Goal: Task Accomplishment & Management: Manage account settings

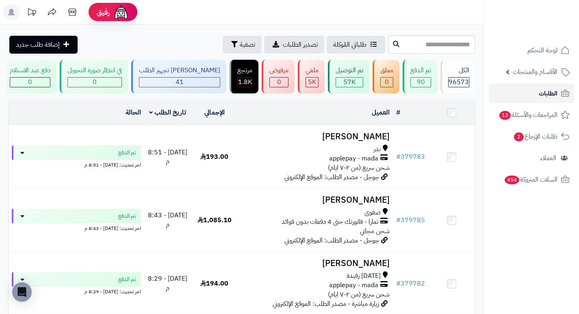
click at [550, 89] on span "الطلبات" at bounding box center [548, 93] width 19 height 11
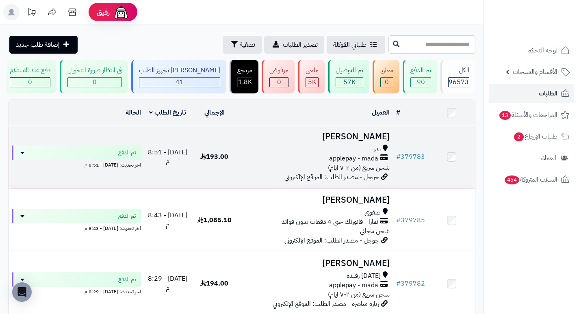
click at [385, 141] on h3 "[PERSON_NAME]" at bounding box center [315, 136] width 149 height 9
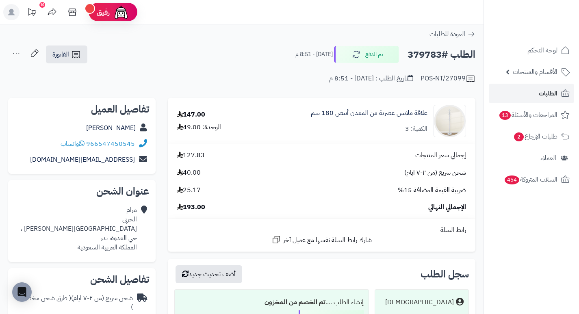
drag, startPoint x: 220, startPoint y: 52, endPoint x: 205, endPoint y: 53, distance: 14.7
click at [205, 53] on div "الطلب #379783 تم الدفع اليوم - 8:51 م الفاتورة طباعة الفاتورة إرسال الفاتورة إل…" at bounding box center [242, 54] width 468 height 19
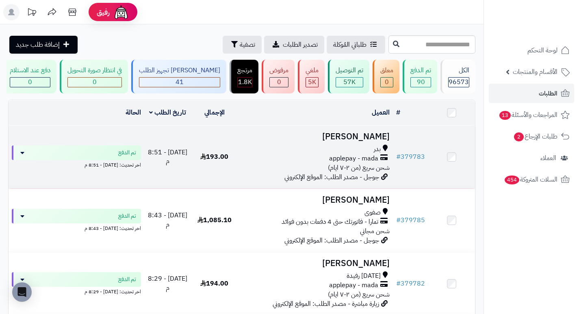
click at [365, 139] on h3 "[PERSON_NAME]" at bounding box center [315, 136] width 149 height 9
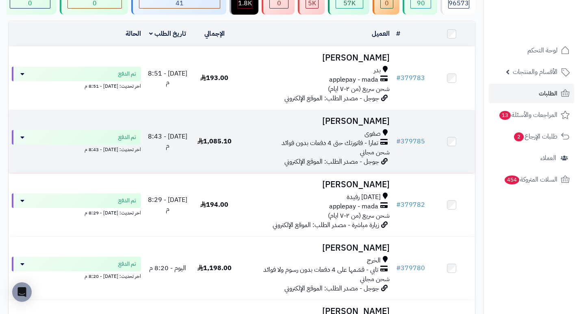
scroll to position [81, 0]
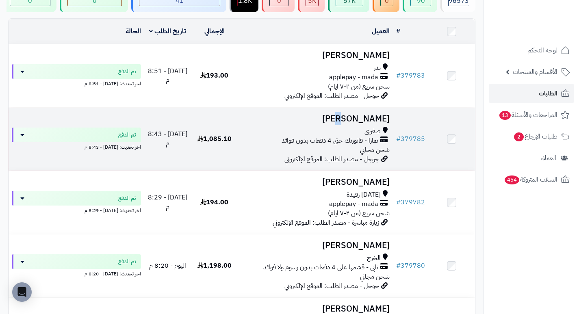
click at [376, 121] on h3 "فاطمة البرازي" at bounding box center [315, 118] width 149 height 9
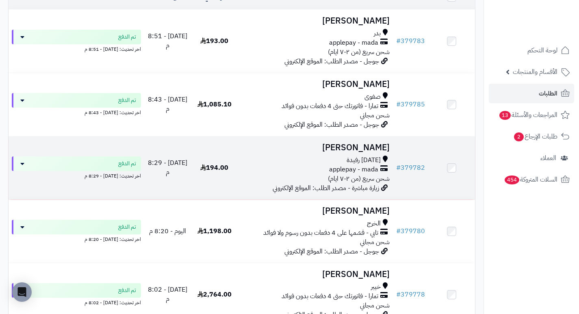
scroll to position [163, 0]
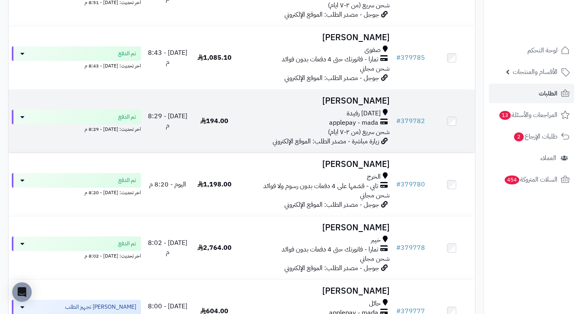
click at [368, 104] on h3 "[PERSON_NAME]" at bounding box center [315, 100] width 149 height 9
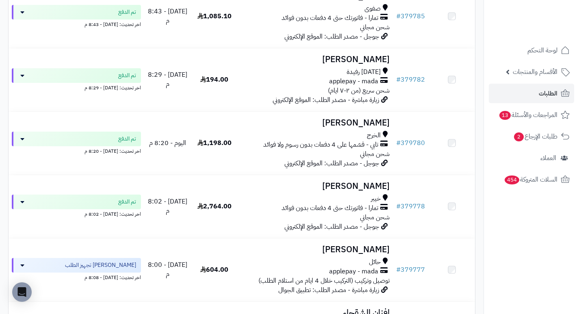
scroll to position [203, 0]
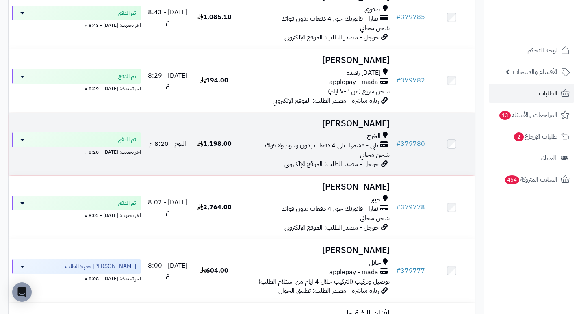
click at [370, 126] on h3 "جميله علي" at bounding box center [315, 123] width 149 height 9
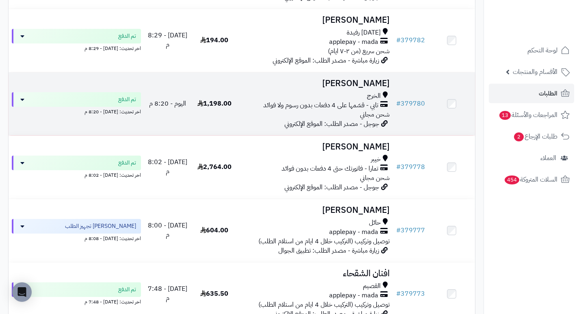
scroll to position [244, 0]
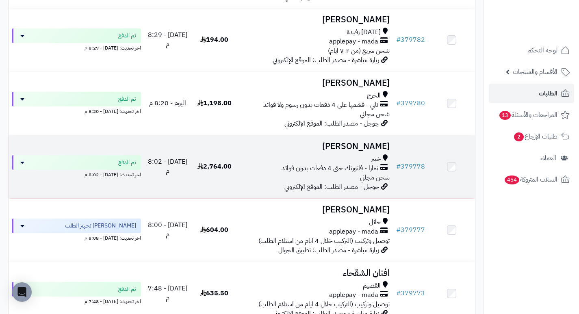
click at [365, 148] on h3 "[PERSON_NAME]" at bounding box center [315, 146] width 149 height 9
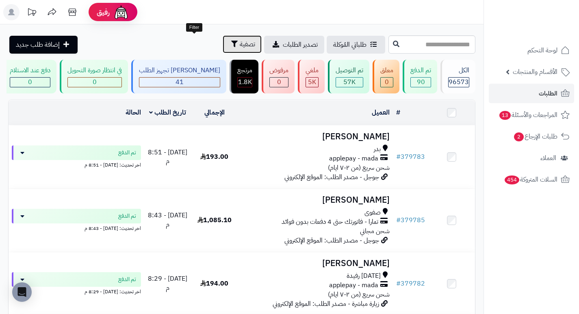
click at [223, 41] on button "تصفية" at bounding box center [242, 44] width 39 height 18
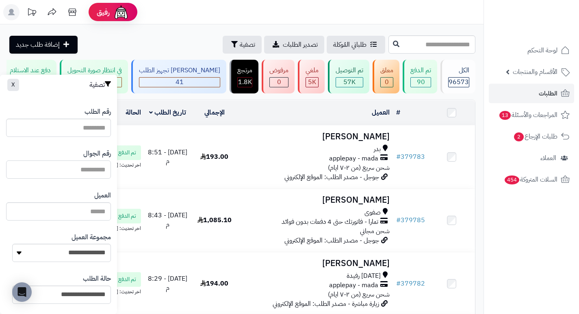
paste input "*********"
type input "*********"
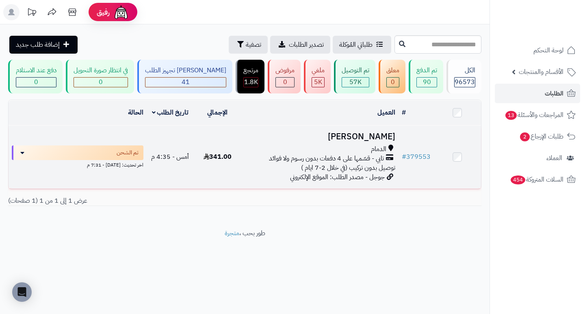
click at [379, 141] on h3 "[PERSON_NAME]" at bounding box center [319, 136] width 151 height 9
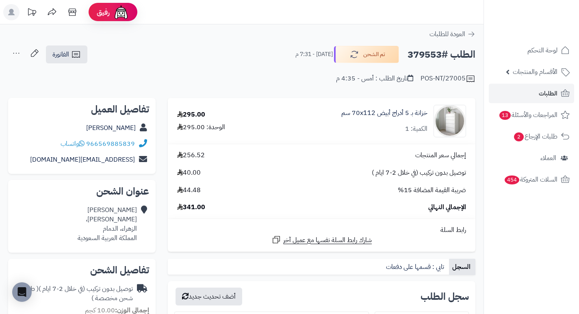
drag, startPoint x: 285, startPoint y: 75, endPoint x: 262, endPoint y: 71, distance: 23.5
click at [262, 72] on div "POS-NT/27005 تاريخ الطلب : أمس - 4:35 م" at bounding box center [242, 74] width 468 height 20
click at [544, 93] on span "الطلبات" at bounding box center [548, 93] width 19 height 11
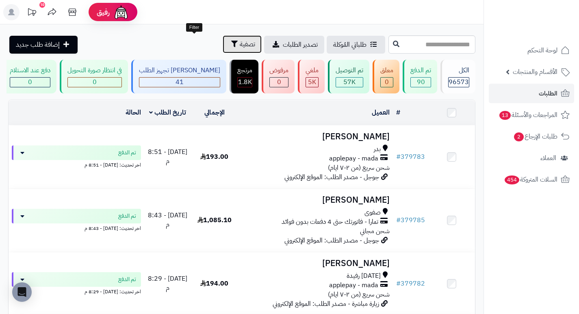
click at [240, 46] on span "تصفية" at bounding box center [247, 44] width 15 height 10
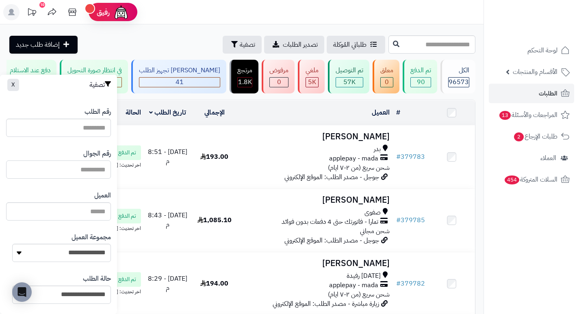
paste input "*********"
type input "*********"
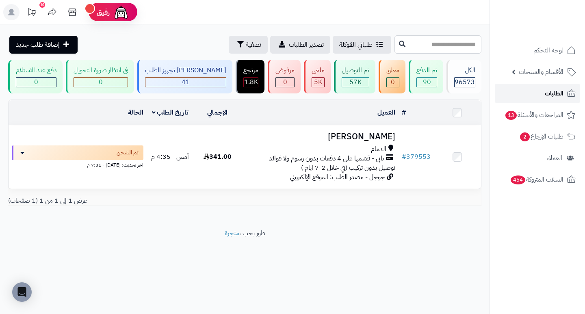
click at [539, 92] on link "الطلبات" at bounding box center [537, 94] width 85 height 20
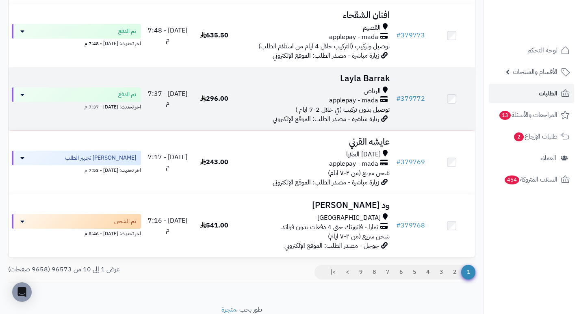
scroll to position [488, 0]
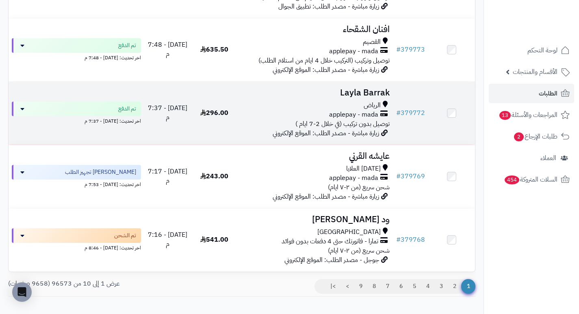
click at [358, 98] on h3 "Layla Barrak" at bounding box center [315, 92] width 149 height 9
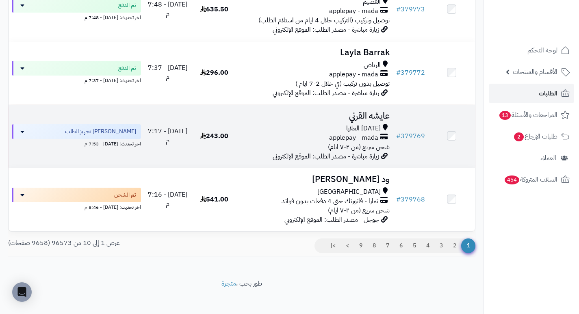
scroll to position [529, 0]
click at [384, 120] on h3 "عايشه القرني" at bounding box center [315, 115] width 149 height 9
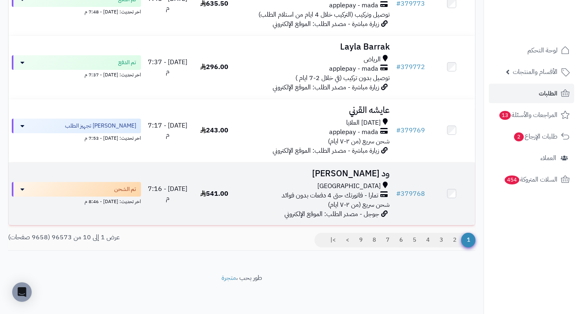
scroll to position [539, 0]
click at [376, 172] on h3 "ود أسامة" at bounding box center [315, 173] width 149 height 9
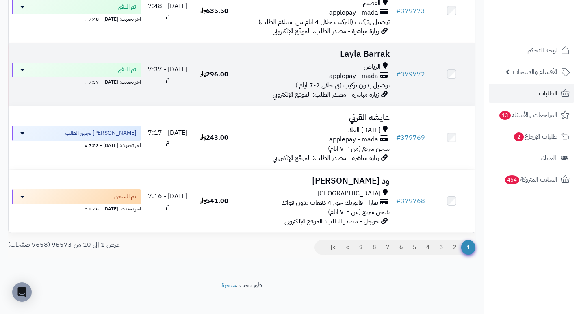
scroll to position [529, 0]
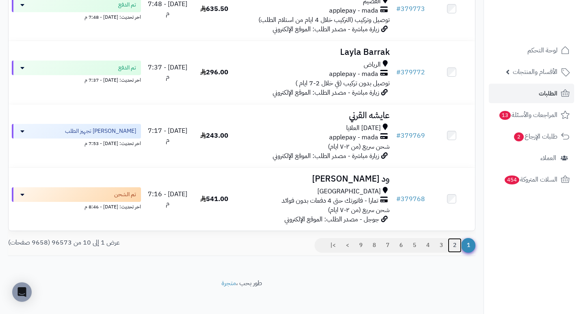
click at [455, 250] on link "2" at bounding box center [455, 245] width 14 height 15
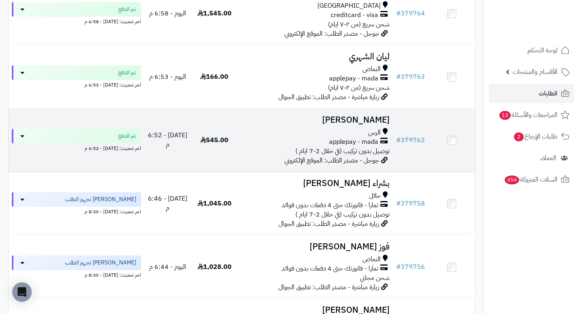
scroll to position [285, 0]
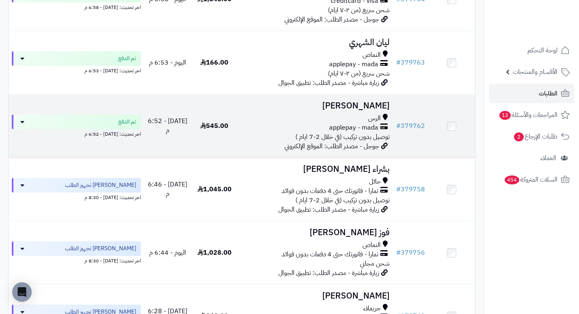
click at [357, 111] on h3 "[PERSON_NAME]" at bounding box center [315, 105] width 149 height 9
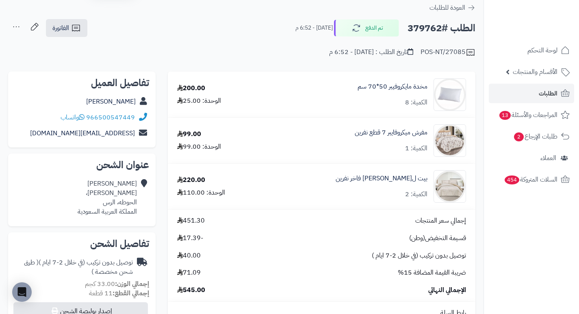
scroll to position [41, 0]
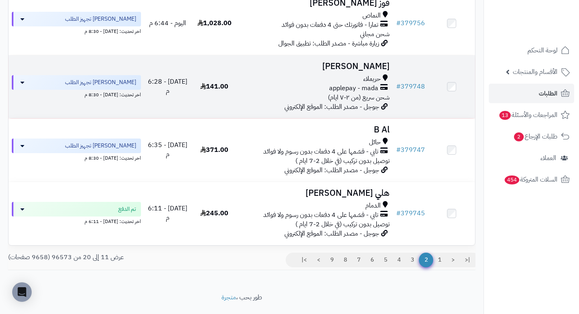
scroll to position [529, 0]
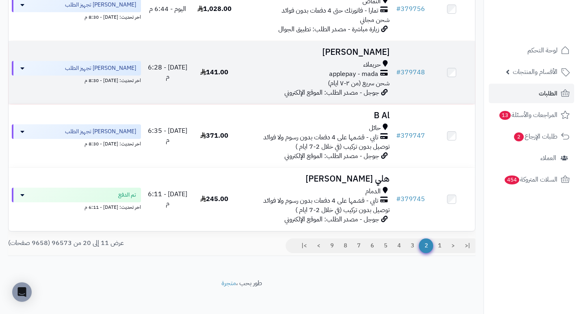
click at [376, 51] on h3 "ساره ابراهيم" at bounding box center [315, 52] width 149 height 9
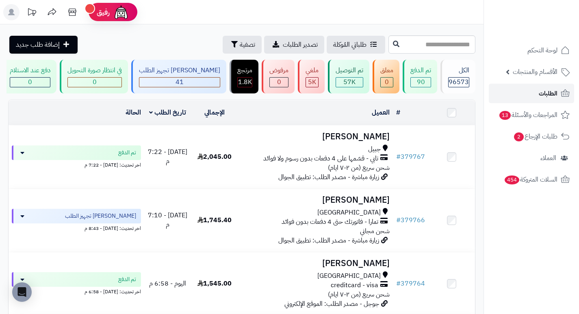
click at [536, 97] on link "الطلبات" at bounding box center [531, 94] width 85 height 20
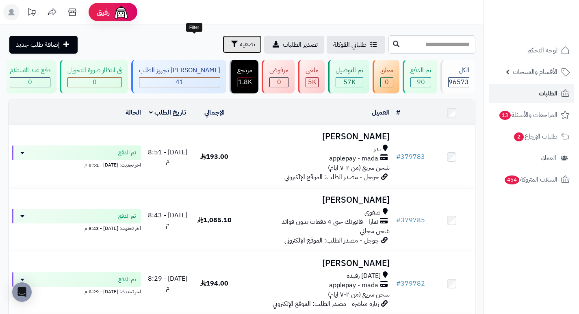
click at [240, 48] on span "تصفية" at bounding box center [247, 44] width 15 height 10
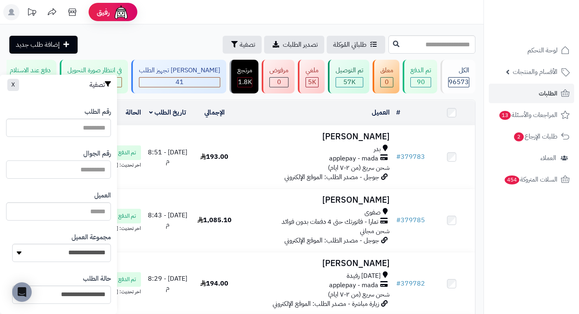
paste input "*********"
type input "*********"
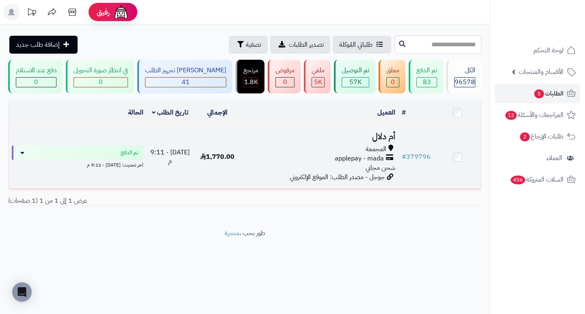
click at [381, 141] on h3 "أم دلال" at bounding box center [319, 136] width 151 height 9
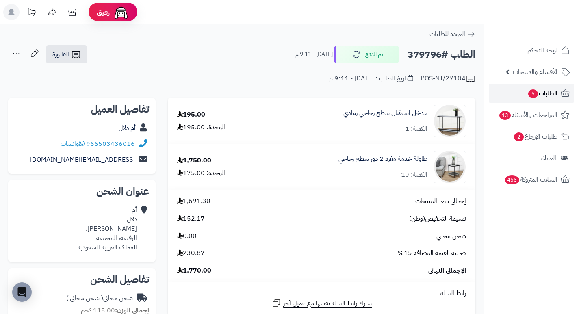
click at [535, 94] on span "5" at bounding box center [534, 93] width 10 height 9
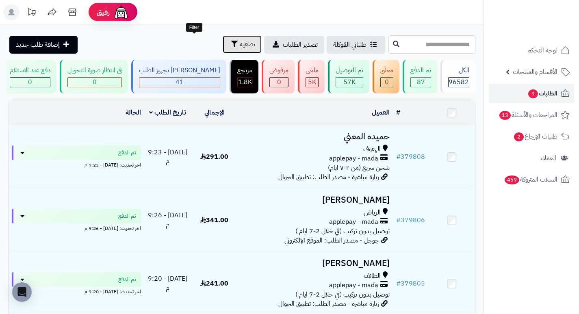
click at [240, 44] on span "تصفية" at bounding box center [247, 44] width 15 height 10
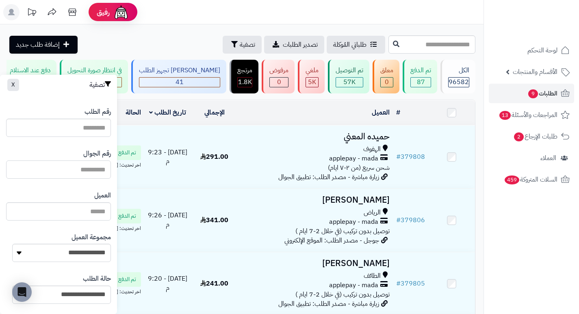
click at [92, 172] on input "text" at bounding box center [58, 170] width 105 height 18
type input "*********"
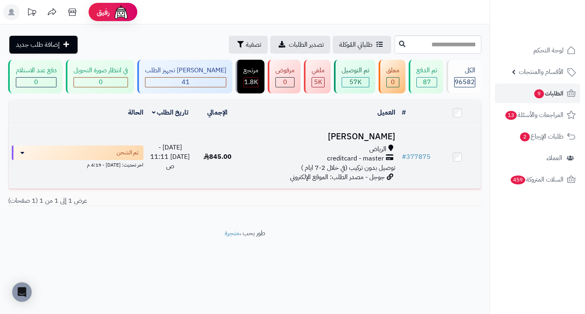
click at [379, 141] on h3 "[PERSON_NAME]" at bounding box center [319, 136] width 151 height 9
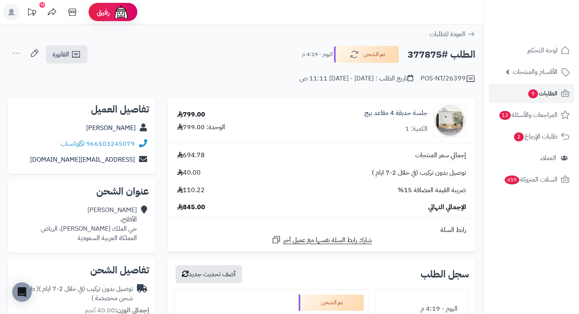
click at [423, 57] on h2 "الطلب #377875" at bounding box center [442, 54] width 68 height 17
copy h2 "377875"
click at [540, 94] on span "الطلبات 9" at bounding box center [543, 93] width 30 height 11
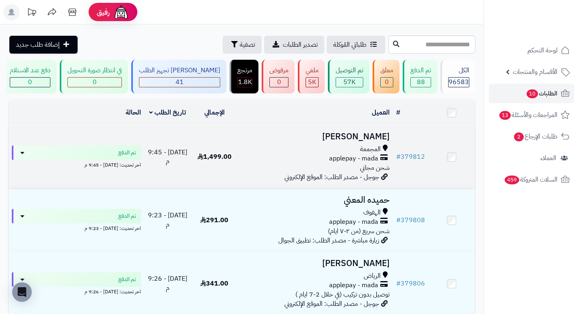
click at [360, 141] on h3 "[PERSON_NAME]" at bounding box center [315, 136] width 149 height 9
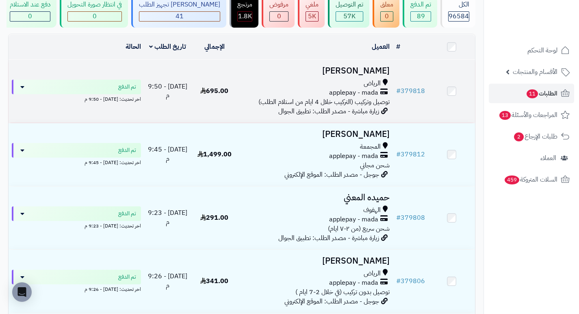
scroll to position [81, 0]
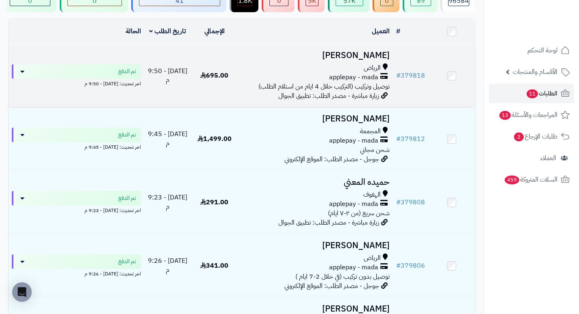
click at [370, 59] on h3 "[PERSON_NAME]" at bounding box center [315, 55] width 149 height 9
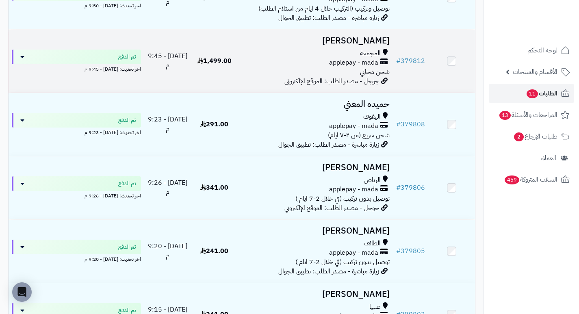
scroll to position [163, 0]
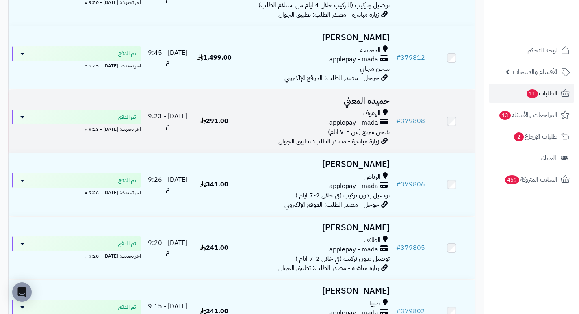
click at [372, 106] on h3 "حميده المعني" at bounding box center [315, 100] width 149 height 9
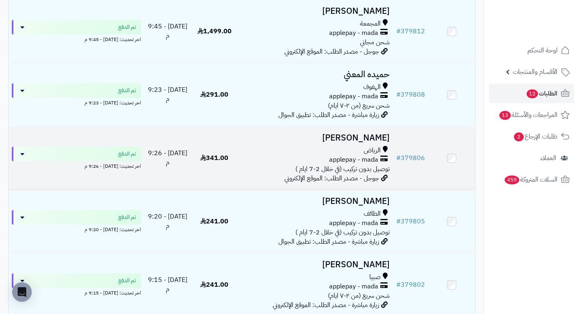
scroll to position [267, 0]
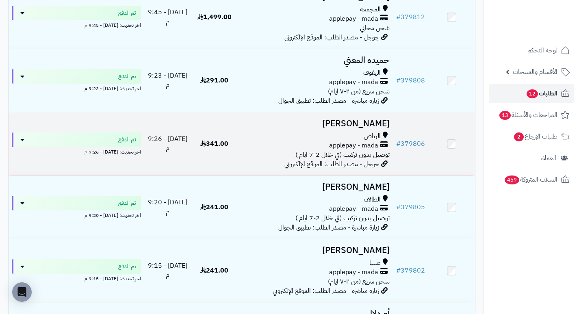
click at [368, 125] on h3 "ري عبدالعزيز" at bounding box center [315, 123] width 149 height 9
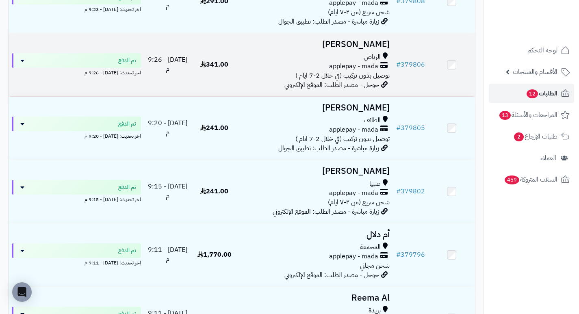
scroll to position [348, 0]
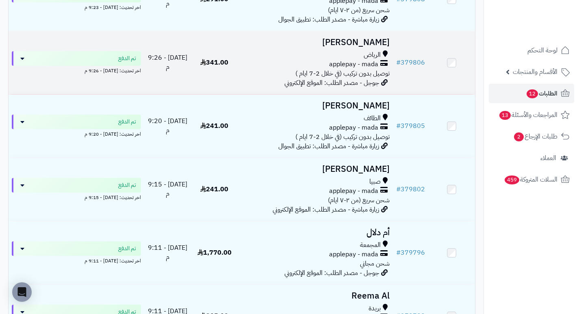
click at [383, 47] on h3 "[PERSON_NAME]" at bounding box center [315, 42] width 149 height 9
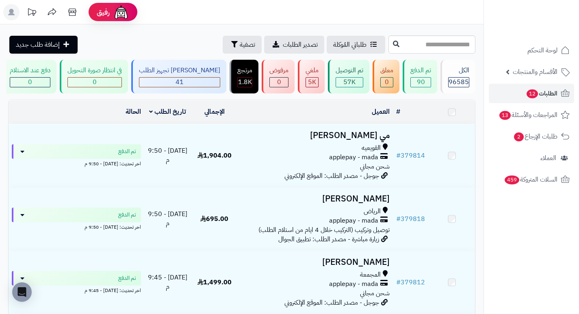
scroll to position [348, 0]
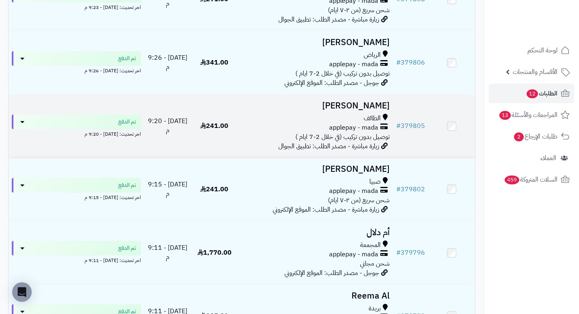
click at [363, 110] on h3 "[PERSON_NAME]" at bounding box center [315, 105] width 149 height 9
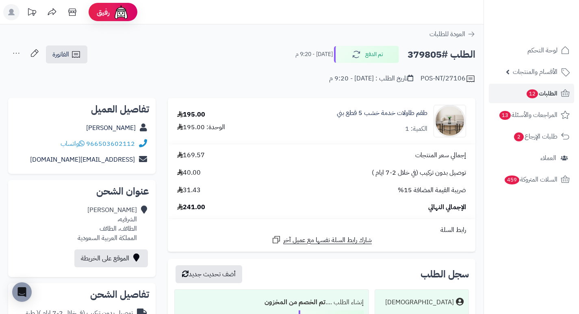
drag, startPoint x: 281, startPoint y: 90, endPoint x: 262, endPoint y: 41, distance: 52.4
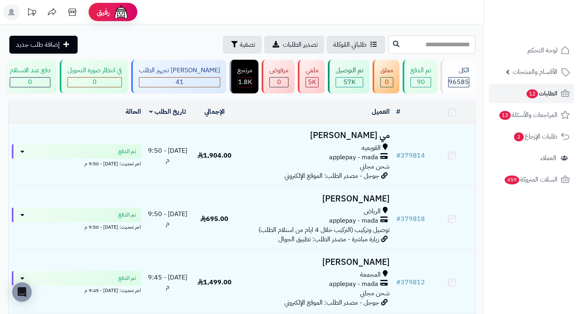
scroll to position [348, 0]
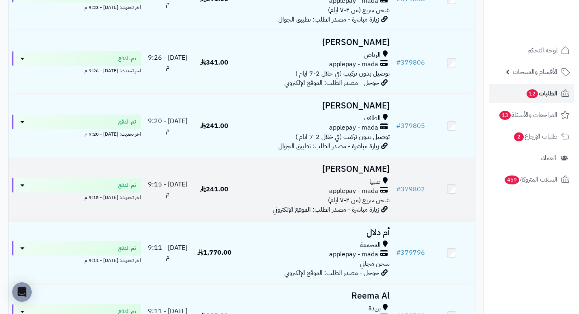
click at [379, 174] on h3 "[PERSON_NAME]" at bounding box center [315, 169] width 149 height 9
